Goal: Find specific page/section: Find specific page/section

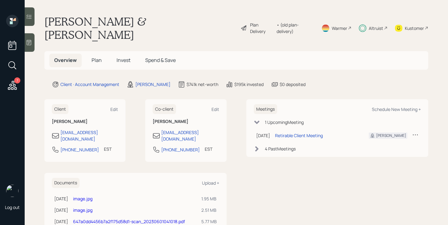
click at [372, 25] on div "Altruist" at bounding box center [375, 28] width 14 height 6
click at [373, 25] on div "Altruist" at bounding box center [375, 28] width 14 height 6
